Goal: Navigation & Orientation: Find specific page/section

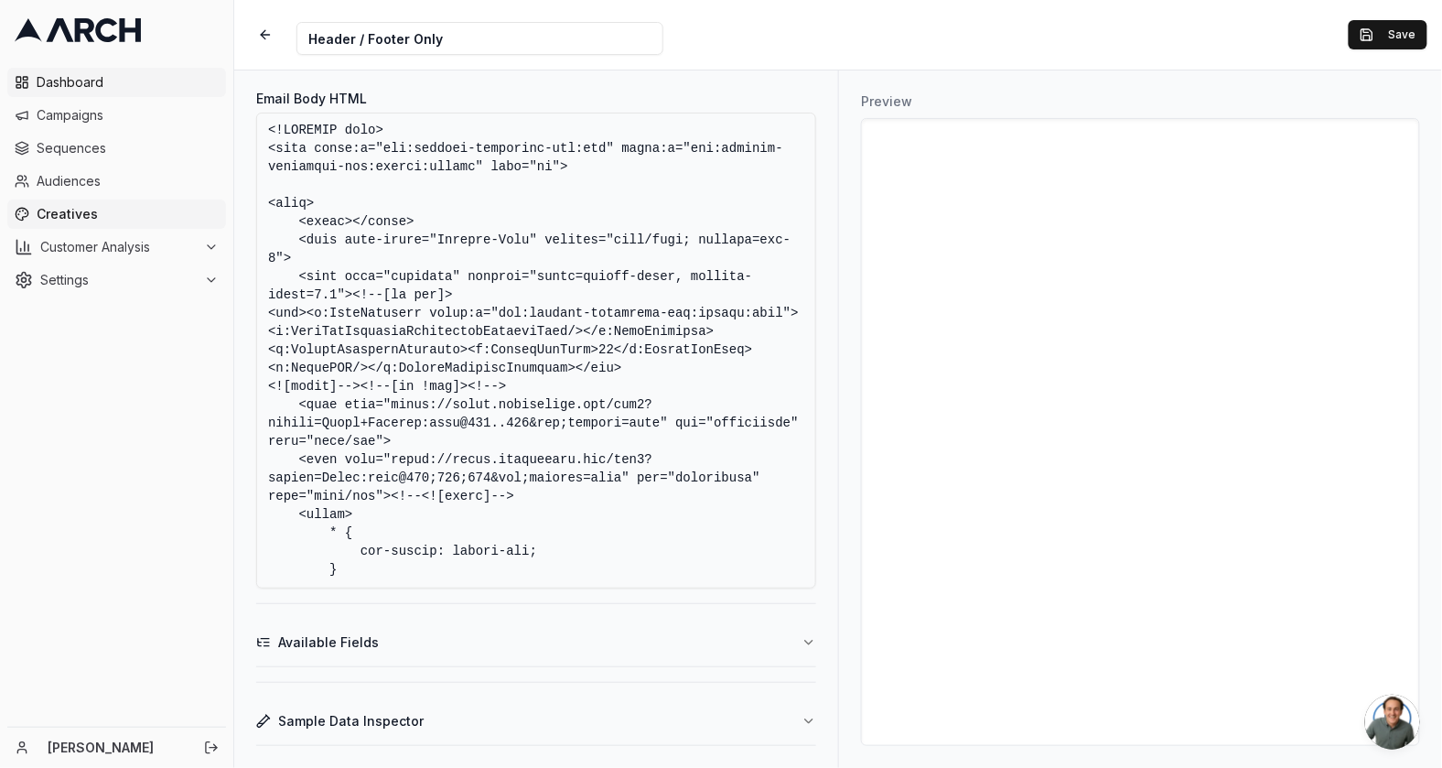
click at [124, 82] on span "Dashboard" at bounding box center [128, 82] width 182 height 18
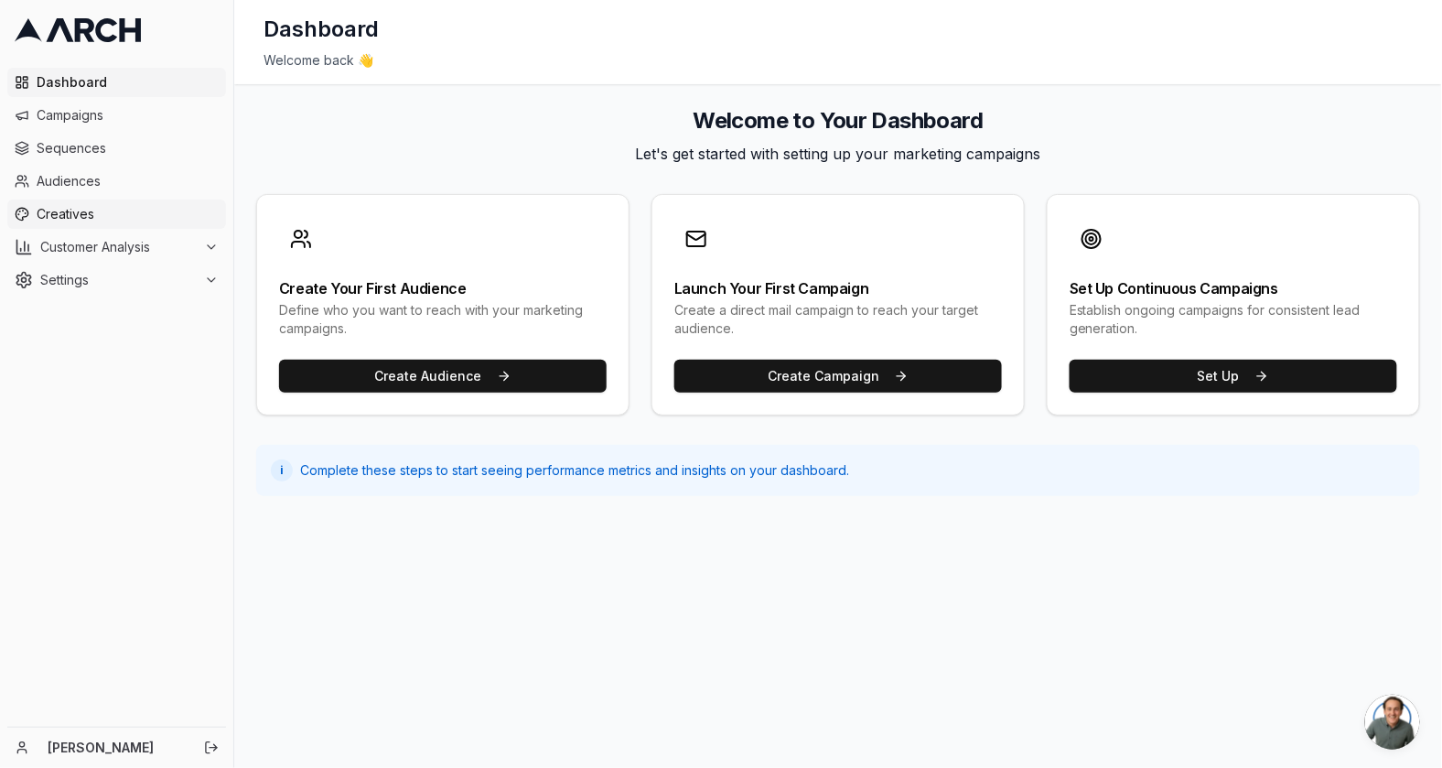
click at [87, 211] on span "Creatives" at bounding box center [128, 214] width 182 height 18
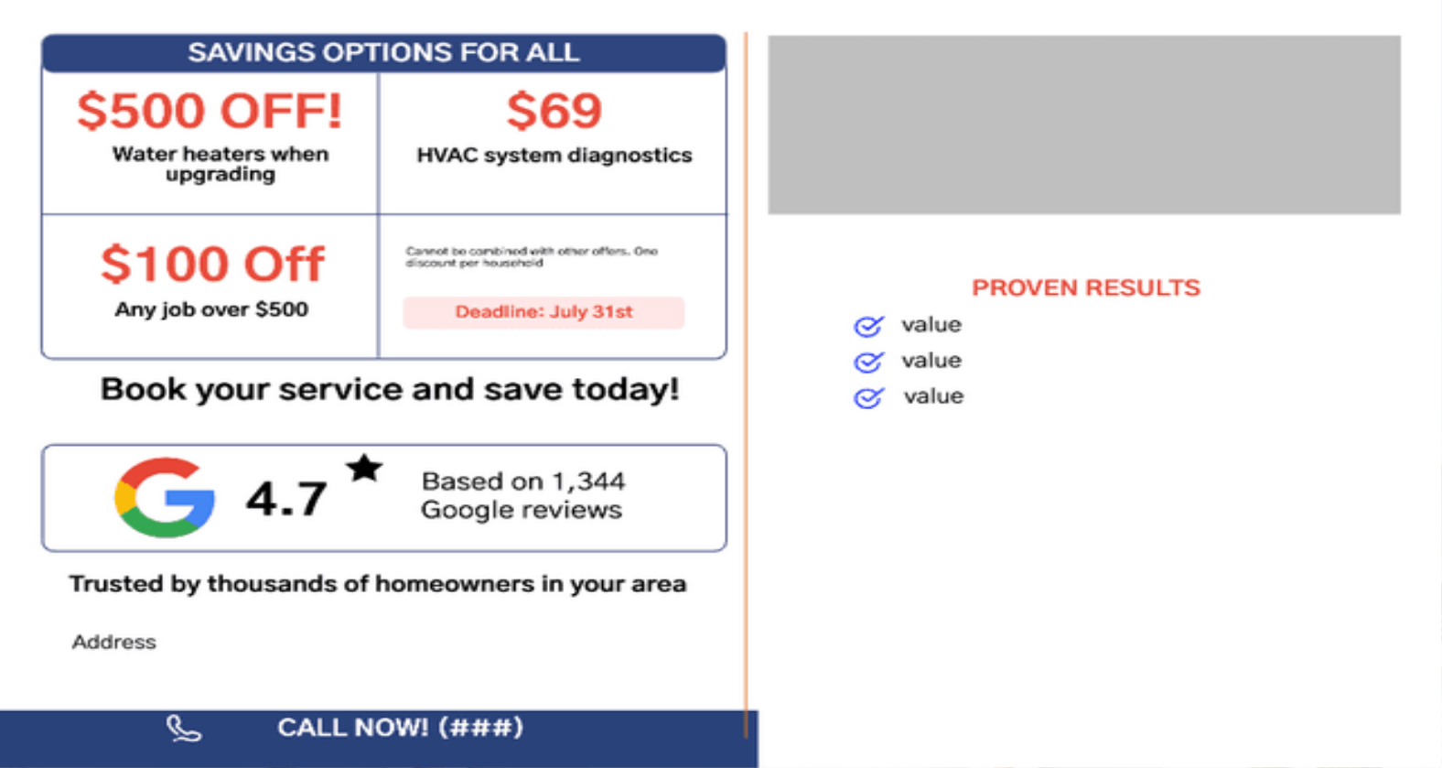
click at [124, 420] on button "Email" at bounding box center [102, 429] width 45 height 19
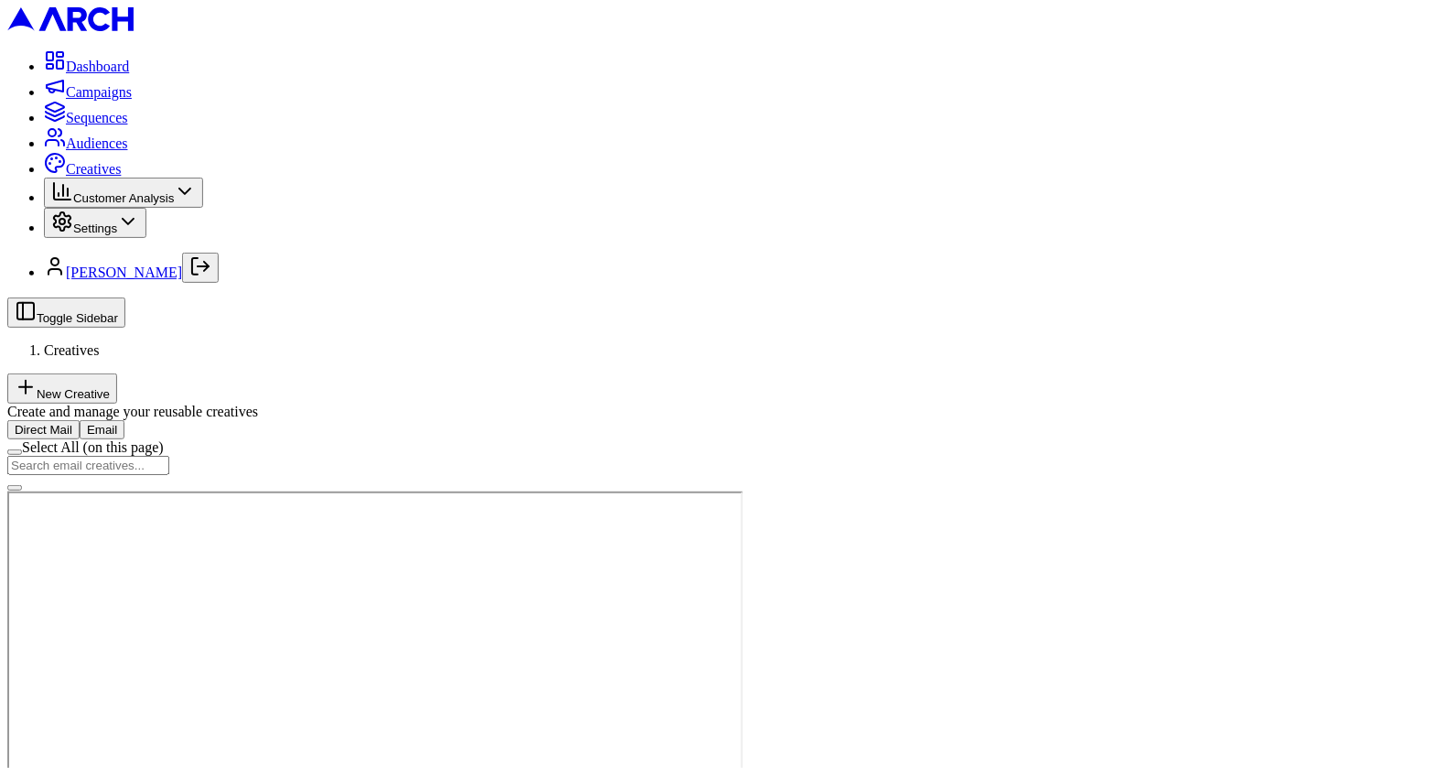
click at [80, 420] on button "Direct Mail" at bounding box center [43, 429] width 72 height 19
click at [124, 420] on button "Email" at bounding box center [102, 429] width 45 height 19
click at [78, 74] on span "Dashboard" at bounding box center [97, 67] width 63 height 16
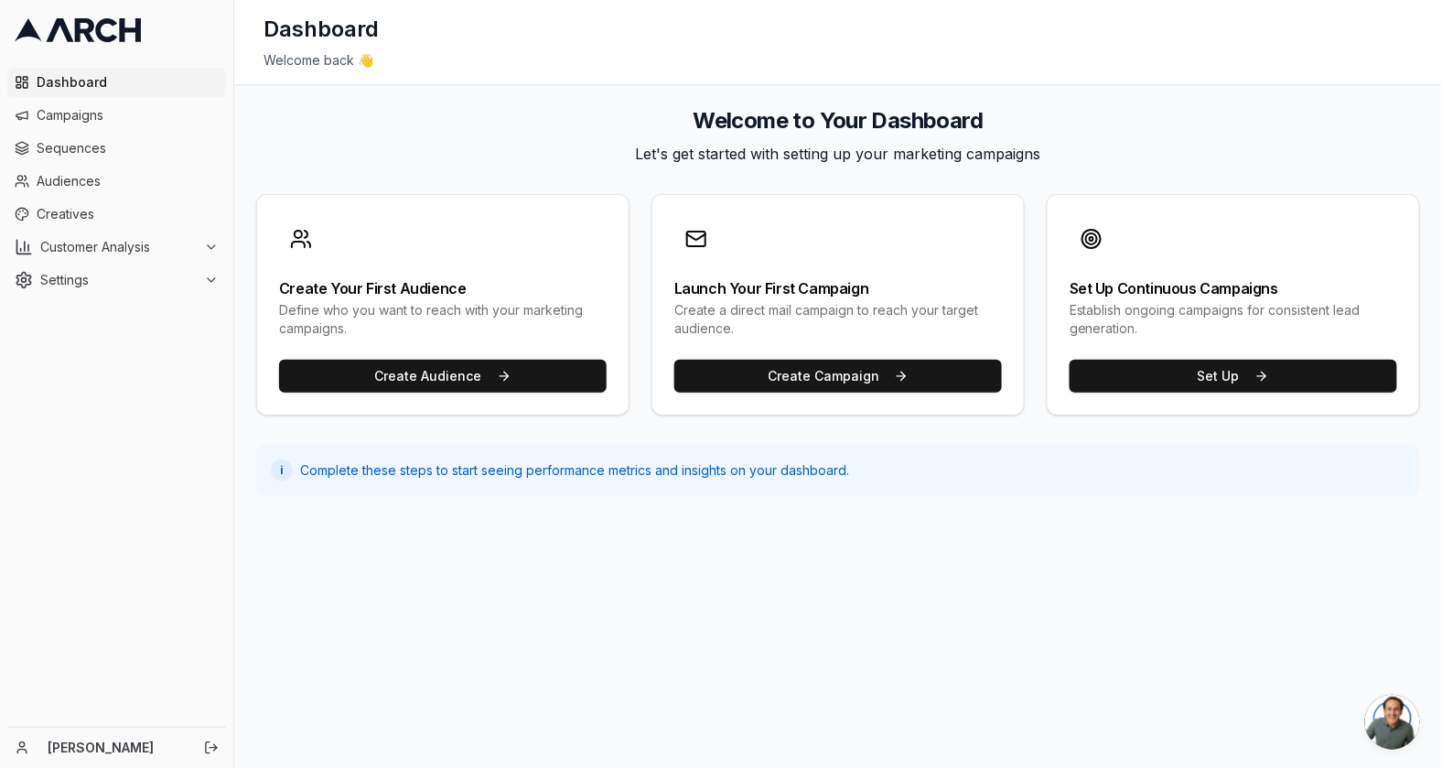
click at [79, 73] on span "Dashboard" at bounding box center [128, 82] width 182 height 18
